Goal: Task Accomplishment & Management: Manage account settings

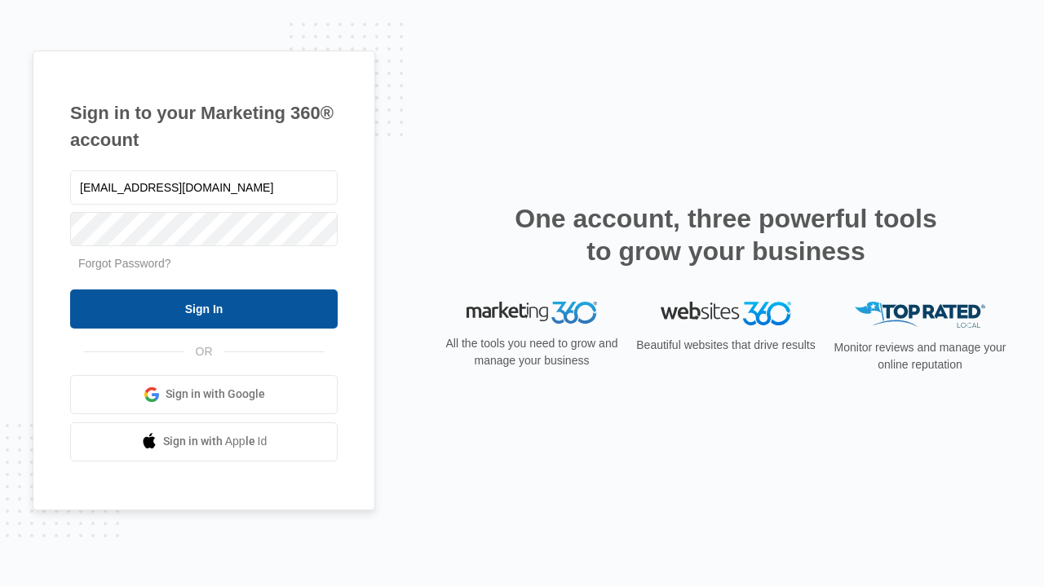
click at [204, 308] on input "Sign In" at bounding box center [203, 308] width 267 height 39
